Goal: Task Accomplishment & Management: Complete application form

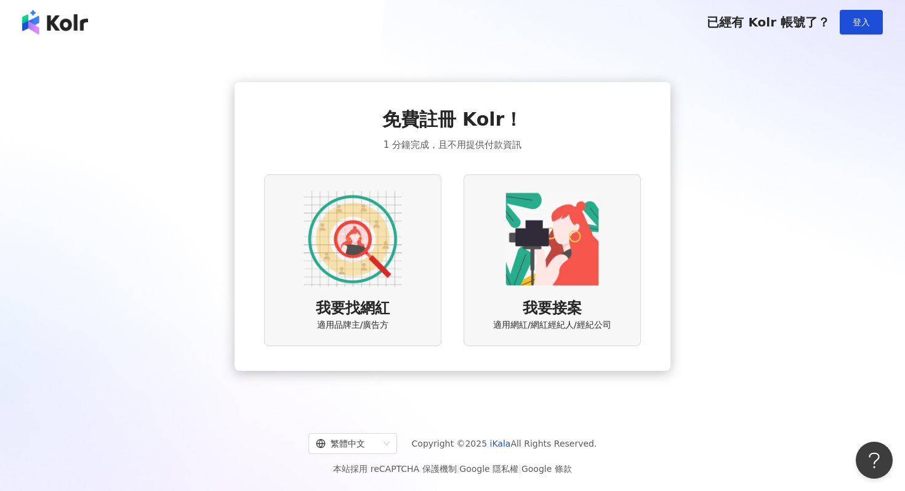
click at [562, 252] on img at bounding box center [552, 239] width 99 height 99
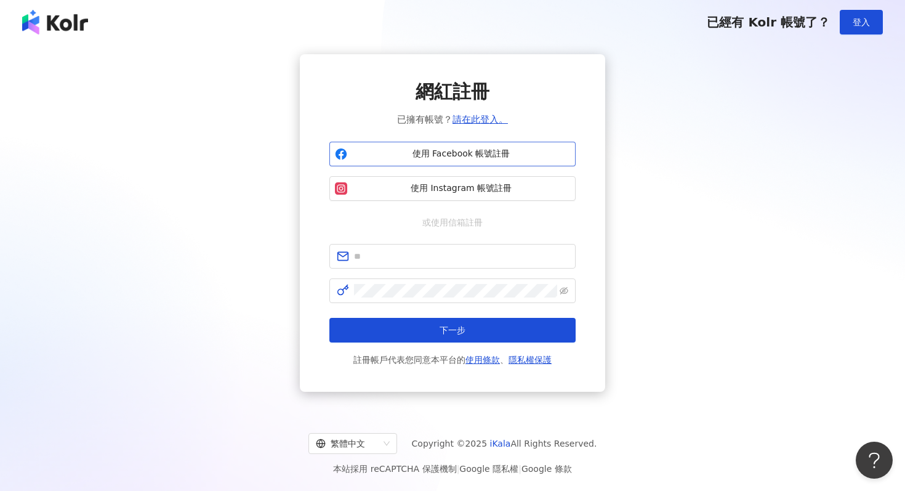
click at [466, 159] on span "使用 Facebook 帳號註冊" at bounding box center [461, 154] width 218 height 12
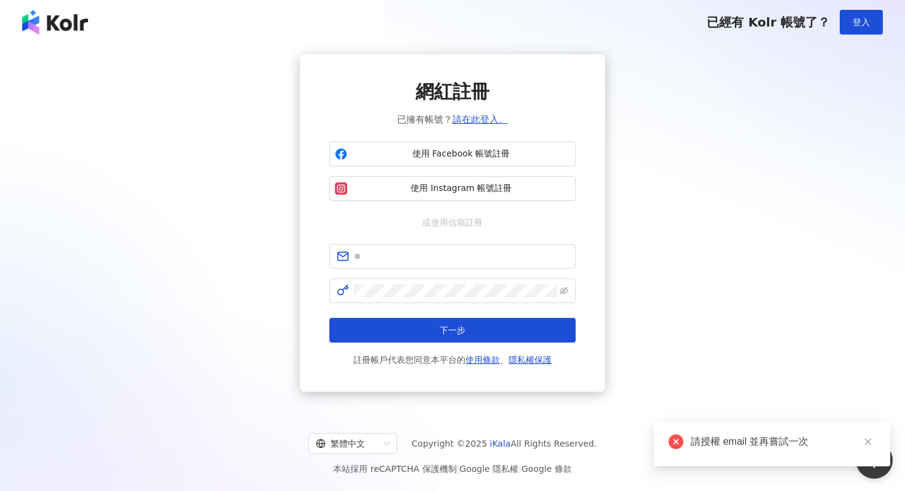
drag, startPoint x: 442, startPoint y: 190, endPoint x: 401, endPoint y: 269, distance: 88.9
click at [401, 269] on div "網紅註冊 已擁有帳號？ 請在此登入。 使用 Facebook 帳號註冊 使用 Instagram 帳號註冊 或使用信箱註冊 下一步 註冊帳戶代表您同意本平台的…" at bounding box center [452, 223] width 246 height 288
click at [400, 257] on input "text" at bounding box center [461, 256] width 214 height 14
type input "**********"
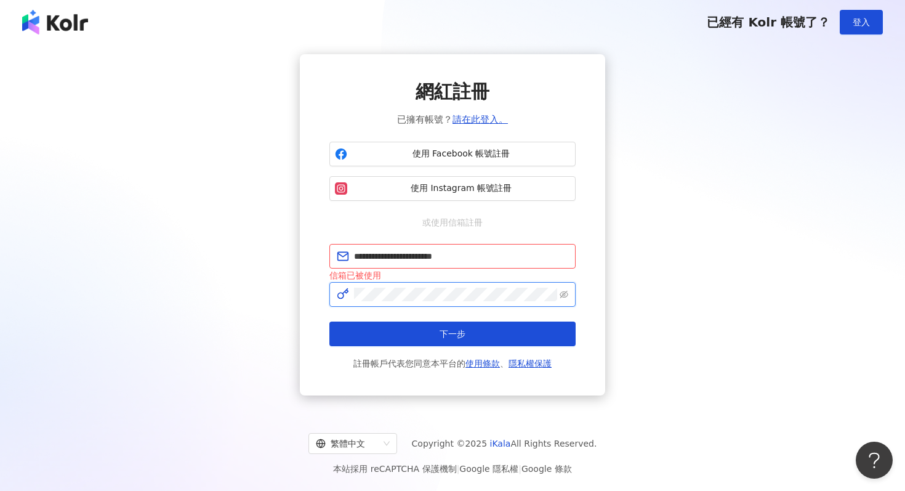
click at [329, 321] on button "下一步" at bounding box center [452, 333] width 246 height 25
click at [474, 238] on div "**********" at bounding box center [452, 225] width 246 height 292
click at [479, 120] on link "請在此登入。" at bounding box center [479, 119] width 55 height 11
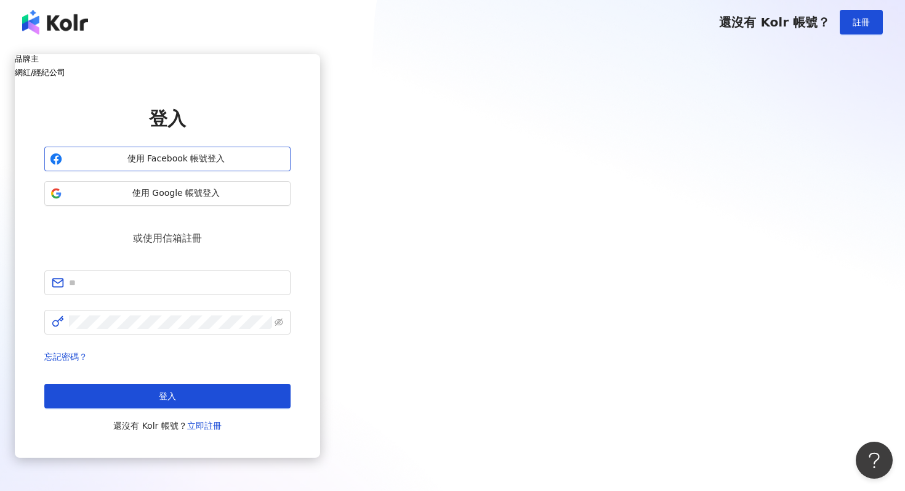
click at [285, 165] on span "使用 Facebook 帳號登入" at bounding box center [176, 159] width 218 height 12
click at [291, 280] on span at bounding box center [167, 282] width 246 height 25
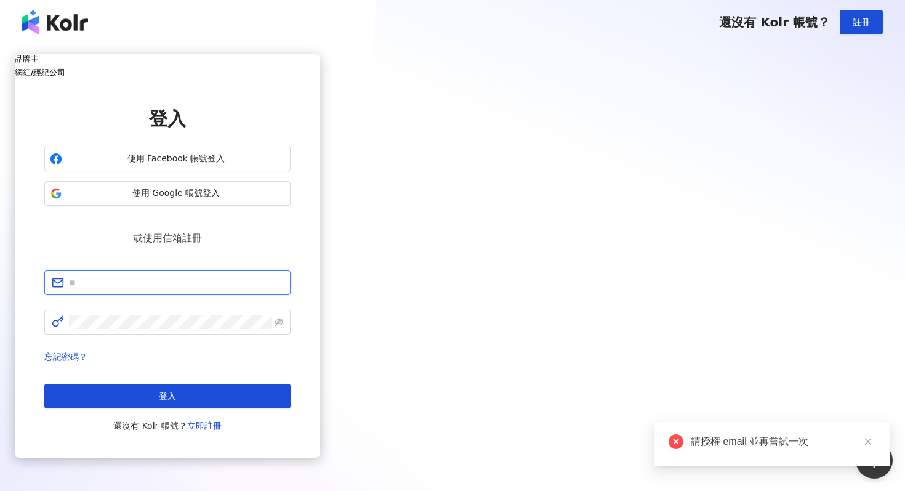
click at [283, 276] on input "text" at bounding box center [176, 283] width 214 height 14
type input "**********"
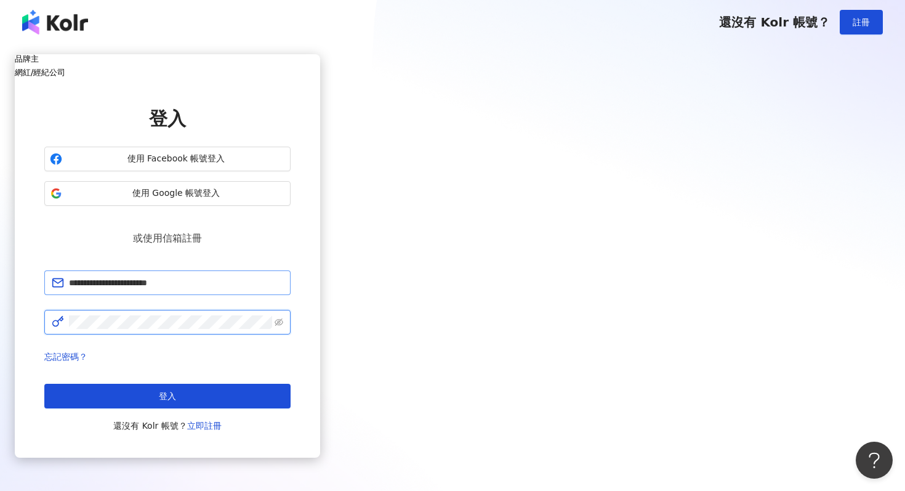
click button "登入" at bounding box center [167, 396] width 246 height 25
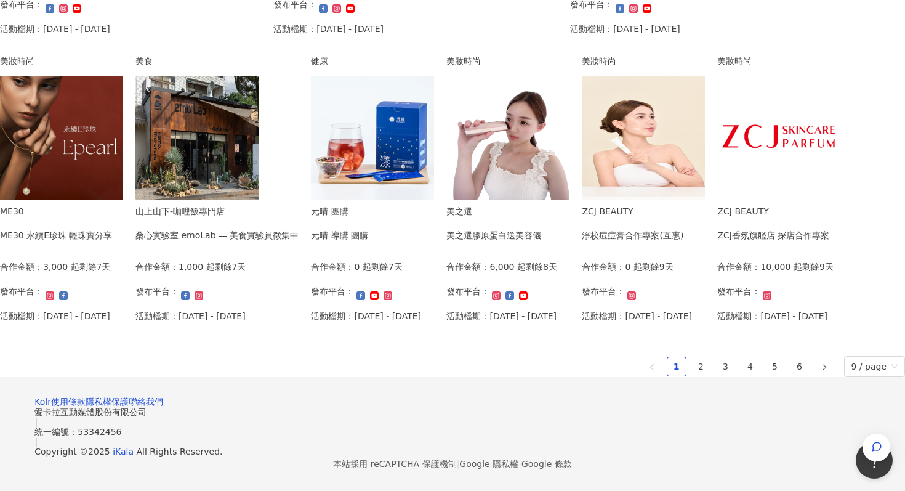
scroll to position [829, 0]
click at [692, 357] on link "2" at bounding box center [701, 366] width 18 height 18
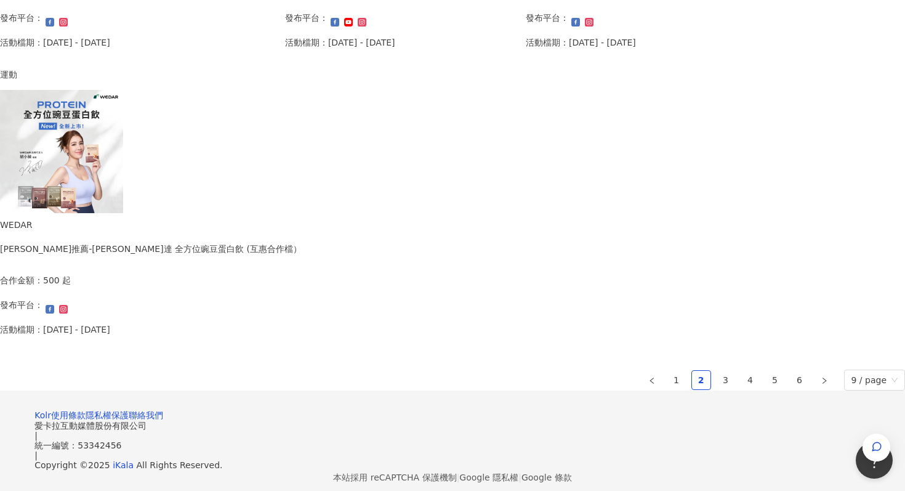
scroll to position [832, 0]
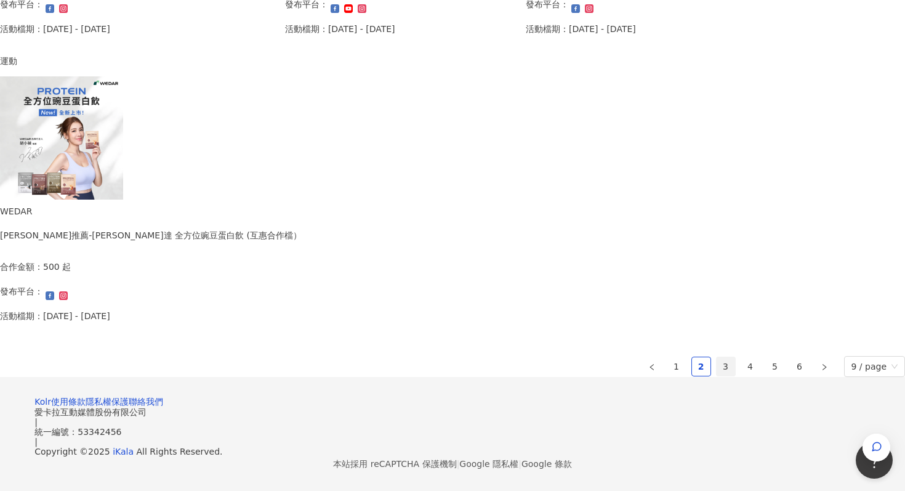
click at [717, 357] on link "3" at bounding box center [726, 366] width 18 height 18
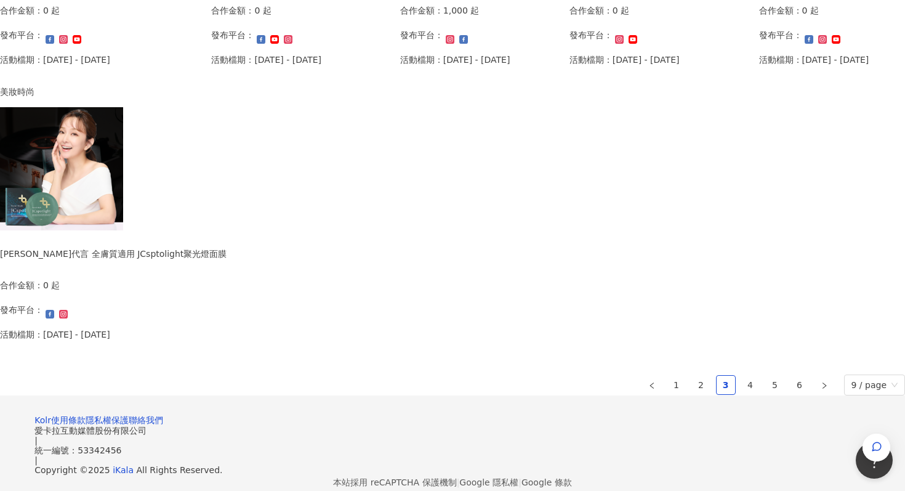
scroll to position [742, 0]
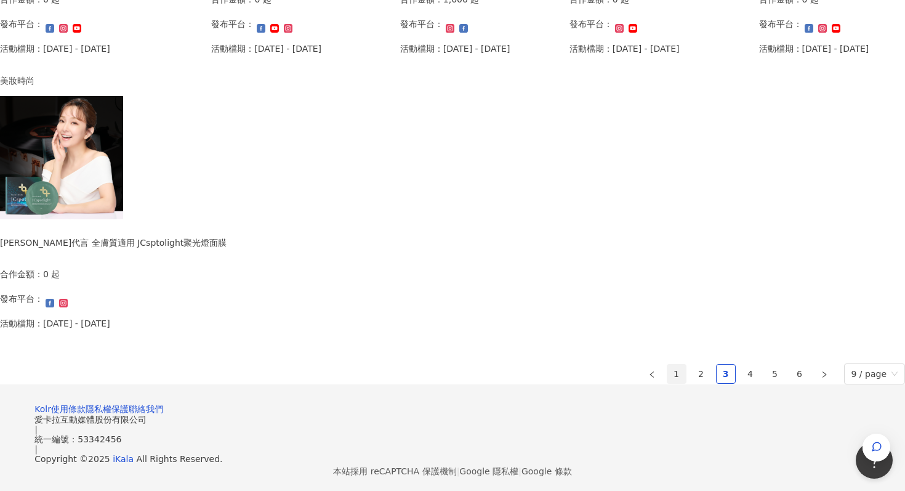
click at [667, 383] on link "1" at bounding box center [676, 373] width 18 height 18
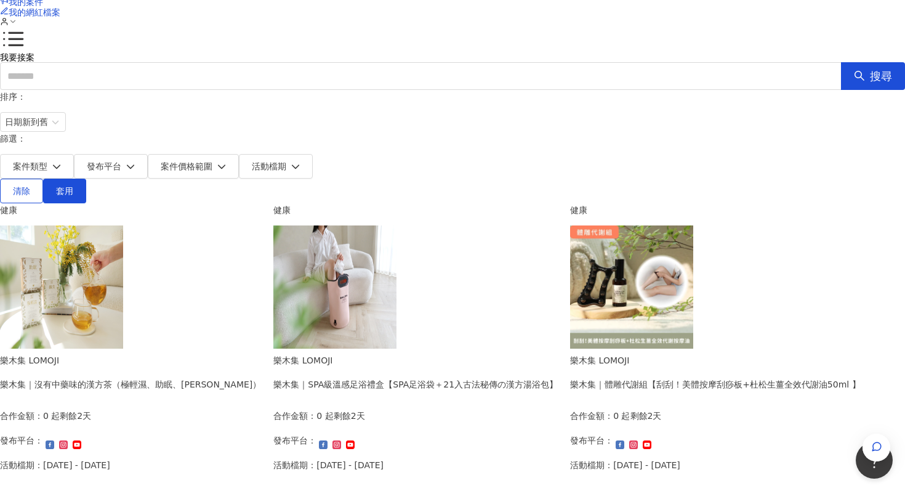
scroll to position [0, 0]
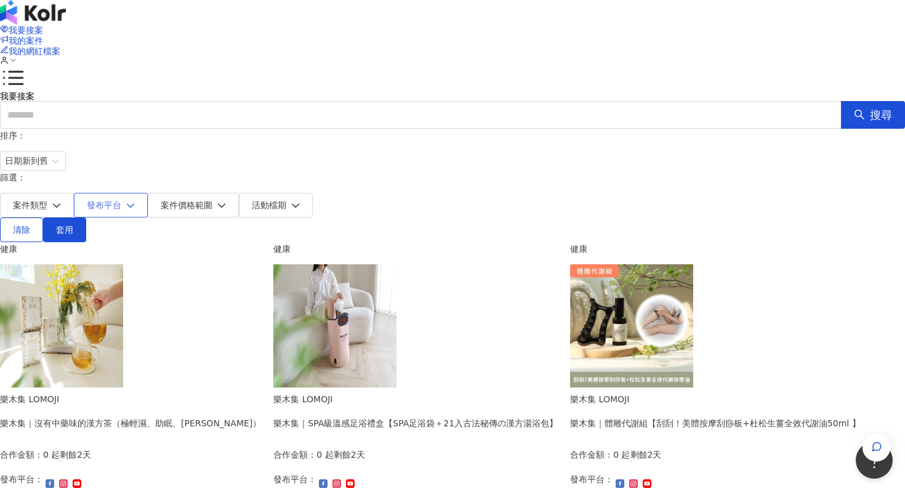
click at [121, 200] on span "發布平台" at bounding box center [104, 205] width 34 height 10
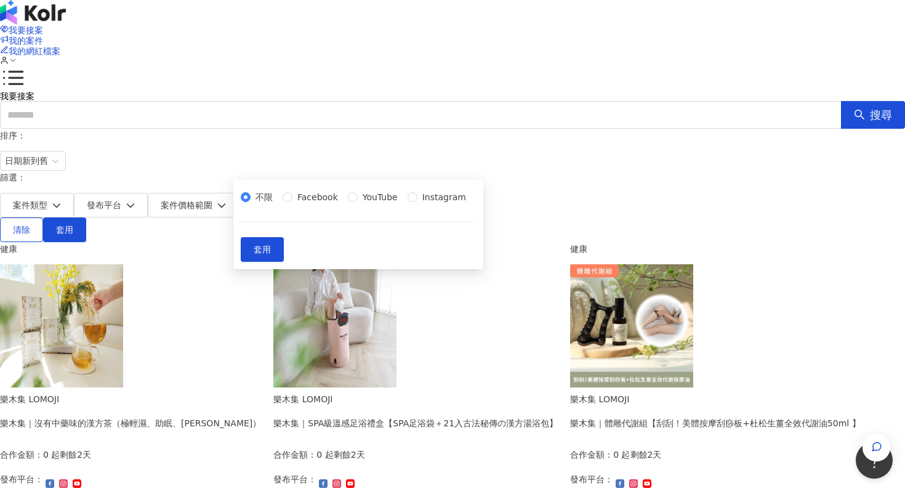
click at [34, 91] on span "我要接案" at bounding box center [17, 96] width 34 height 10
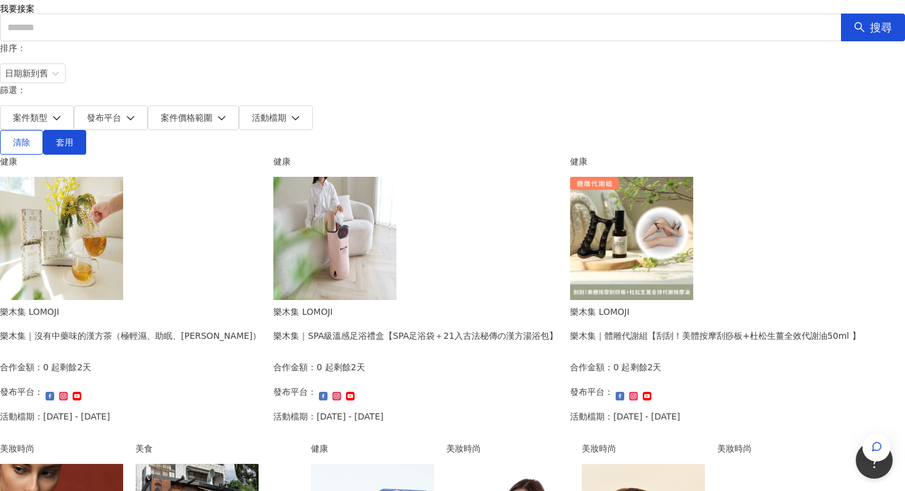
scroll to position [66, 0]
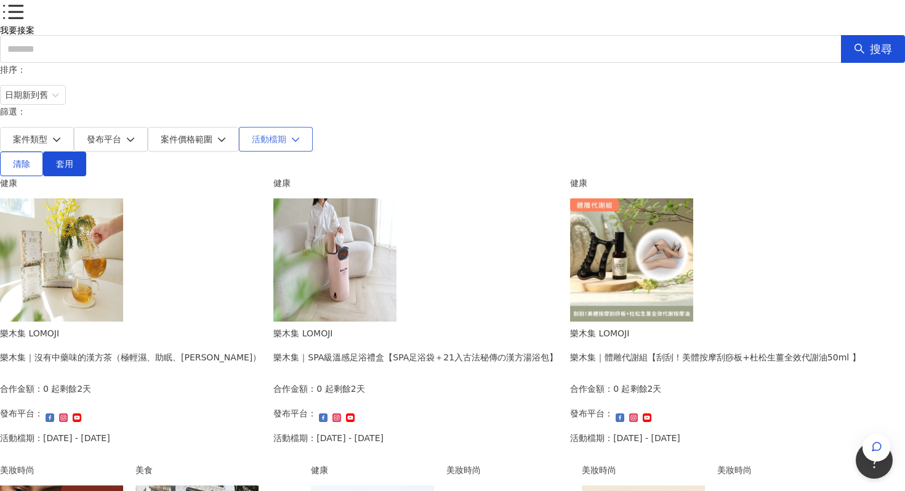
click at [286, 134] on span "活動檔期" at bounding box center [269, 139] width 34 height 10
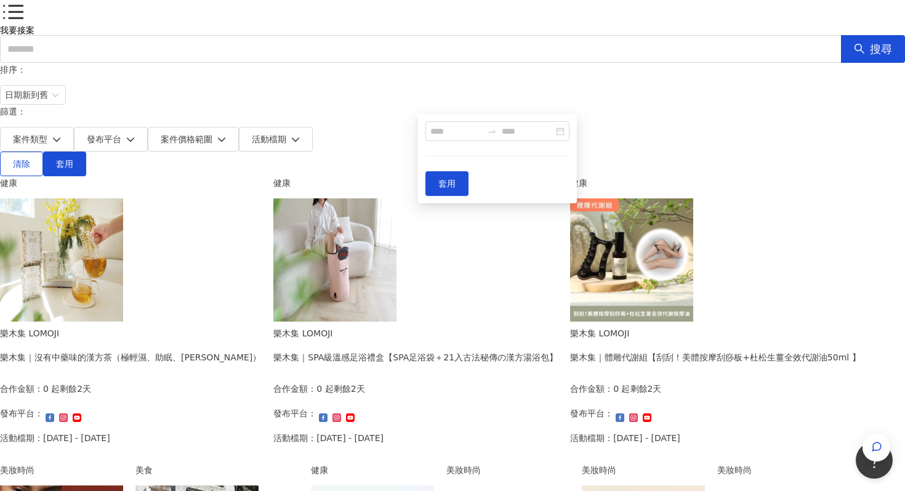
click at [525, 100] on form "排序： 日期新到舊 篩選： 案件類型 發布平台 案件價格範圍 活動檔期 套用" at bounding box center [452, 107] width 905 height 89
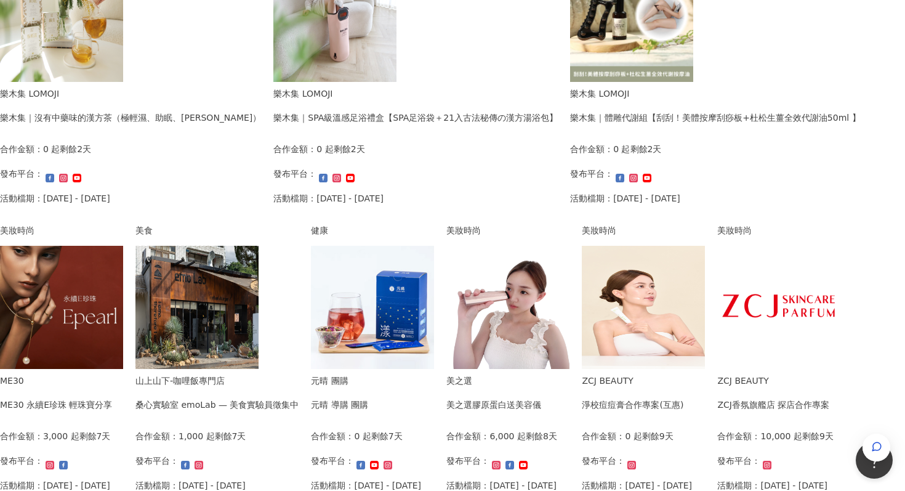
scroll to position [411, 0]
